Goal: Navigation & Orientation: Find specific page/section

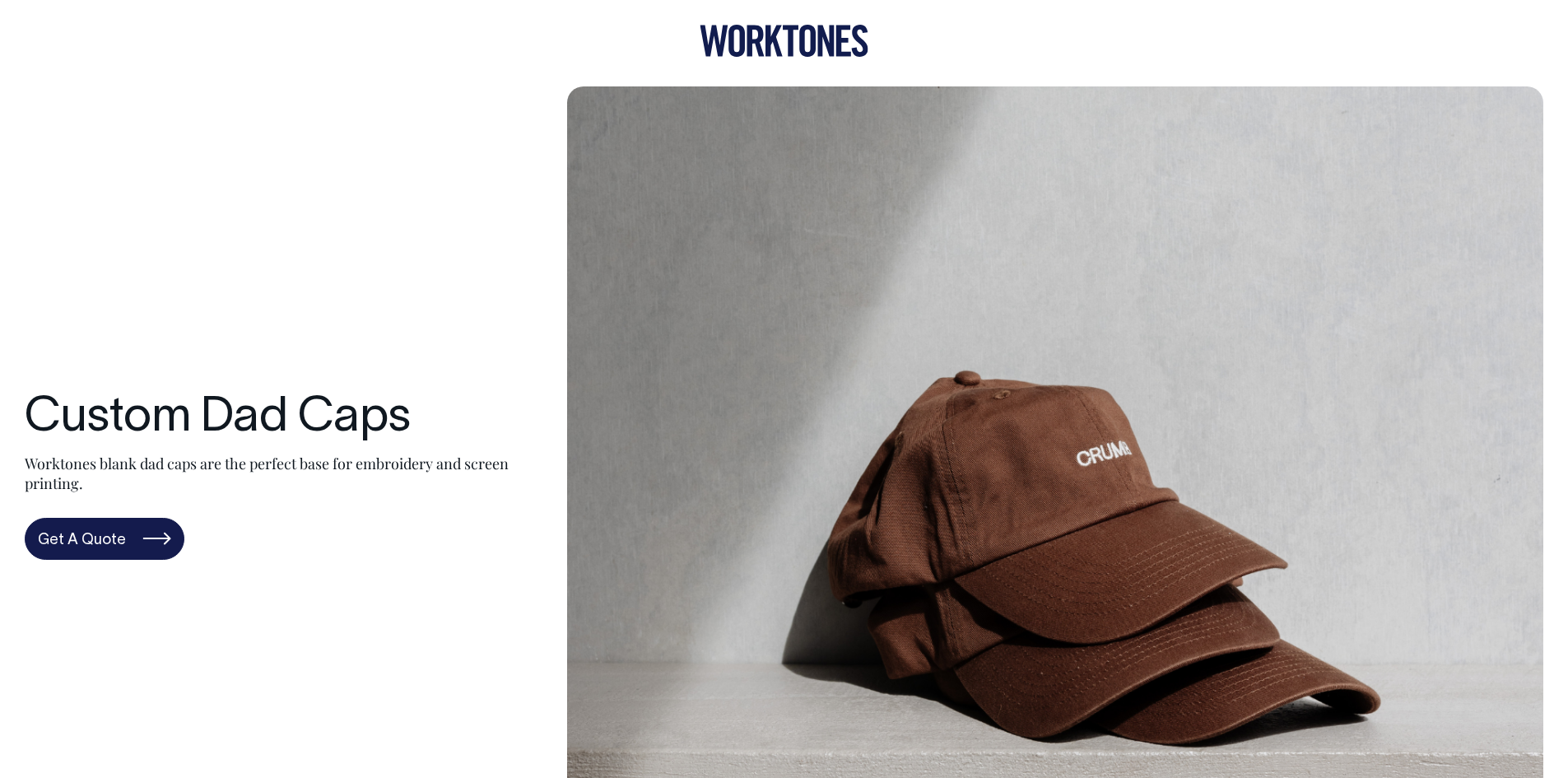
click at [765, 33] on icon at bounding box center [784, 40] width 169 height 32
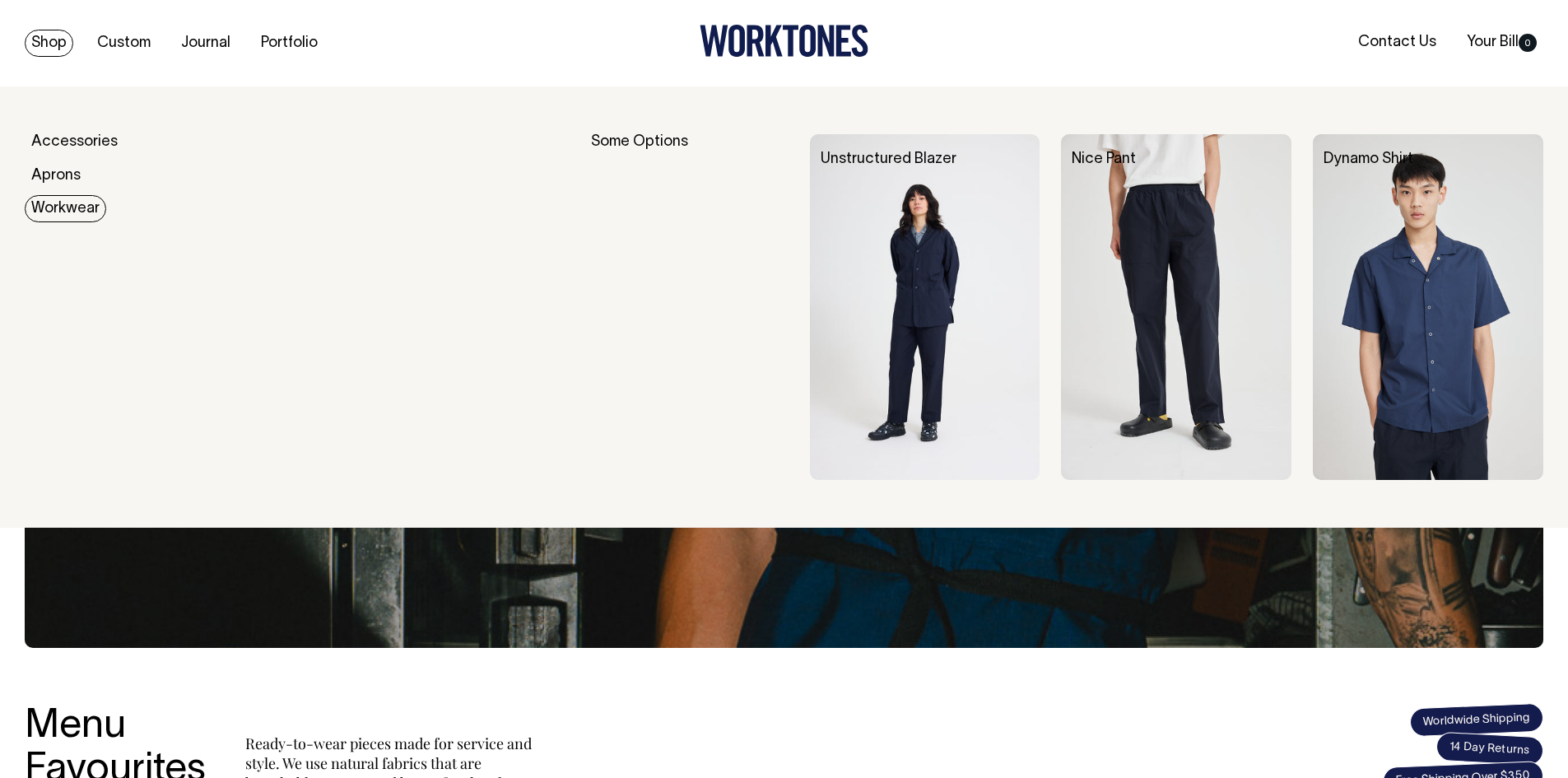
click at [53, 207] on link "Workwear" at bounding box center [65, 208] width 82 height 27
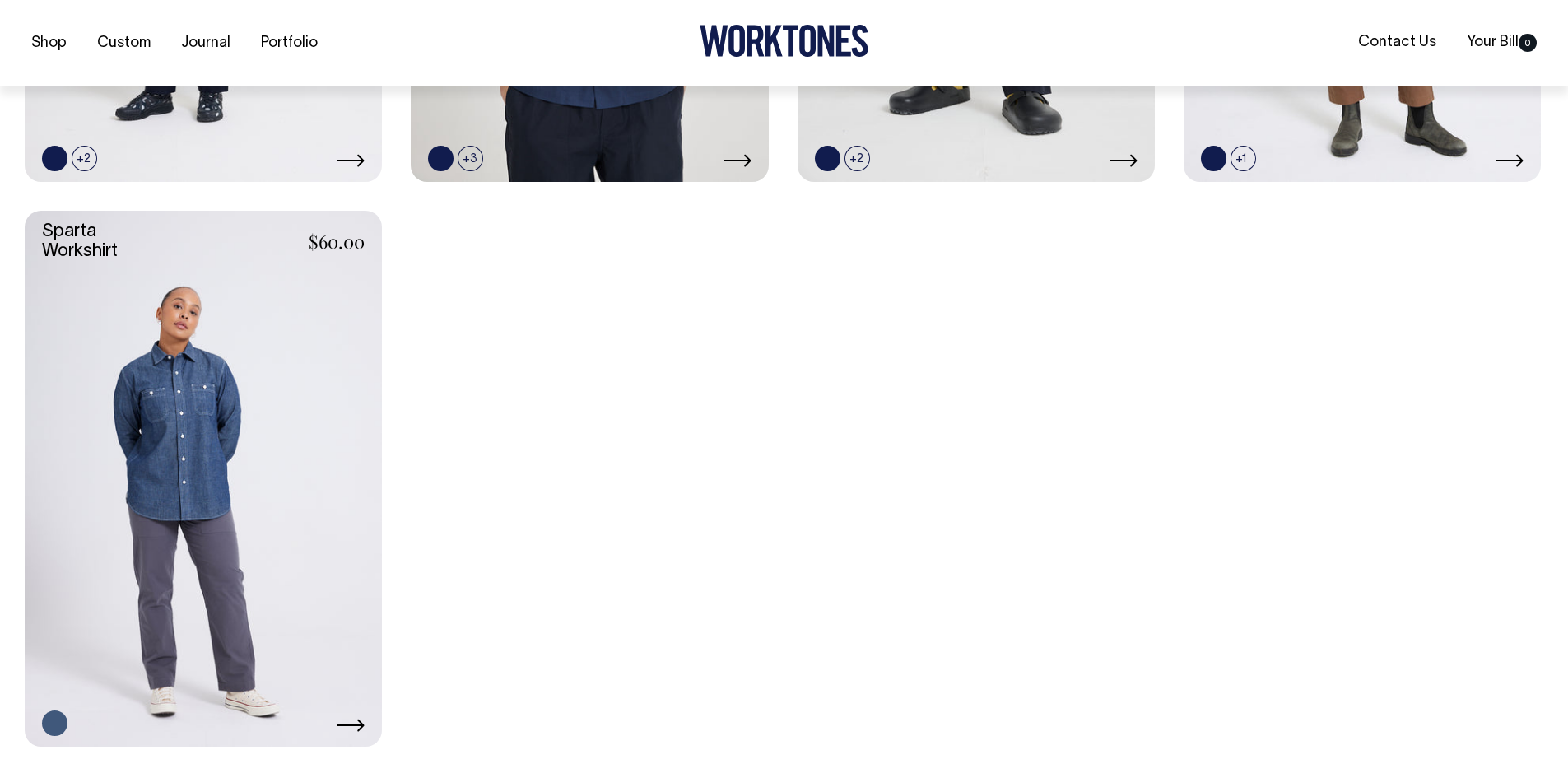
scroll to position [906, 0]
